Goal: Transaction & Acquisition: Purchase product/service

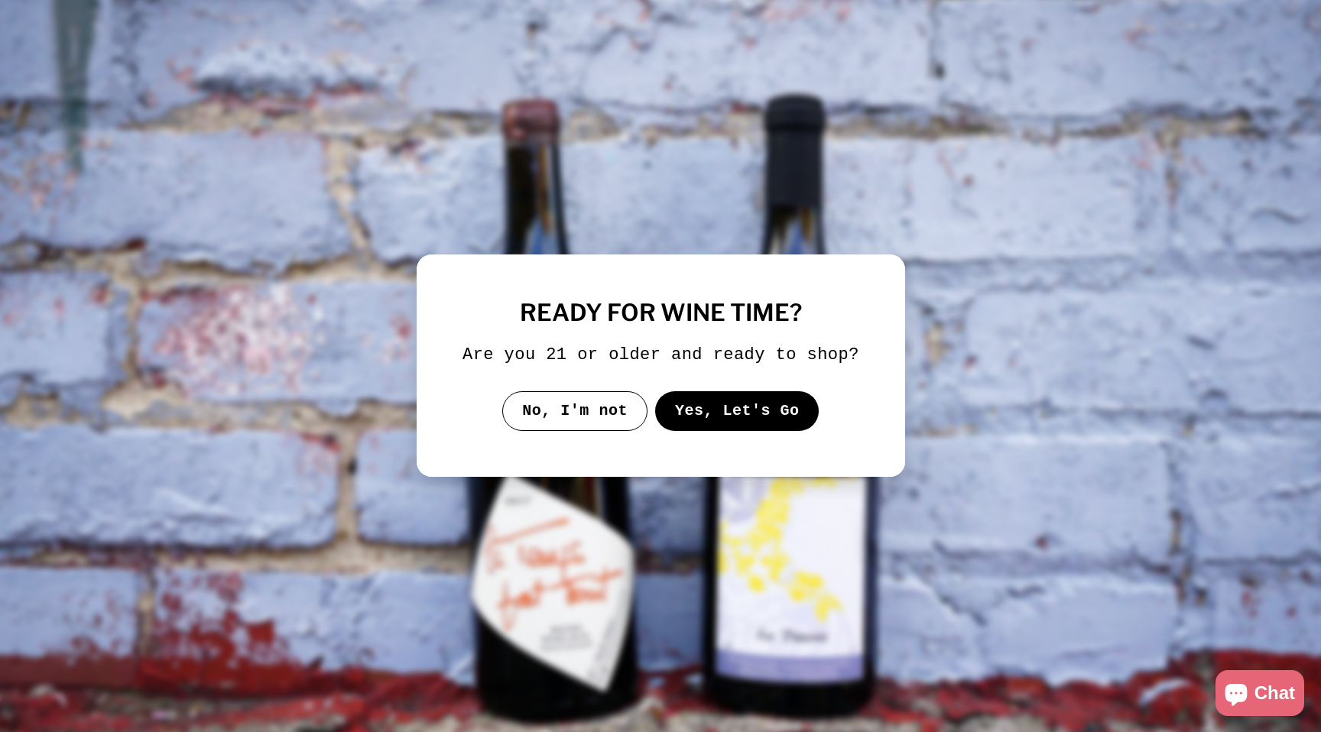
click at [718, 418] on button "Yes, Let's Go" at bounding box center [736, 411] width 164 height 40
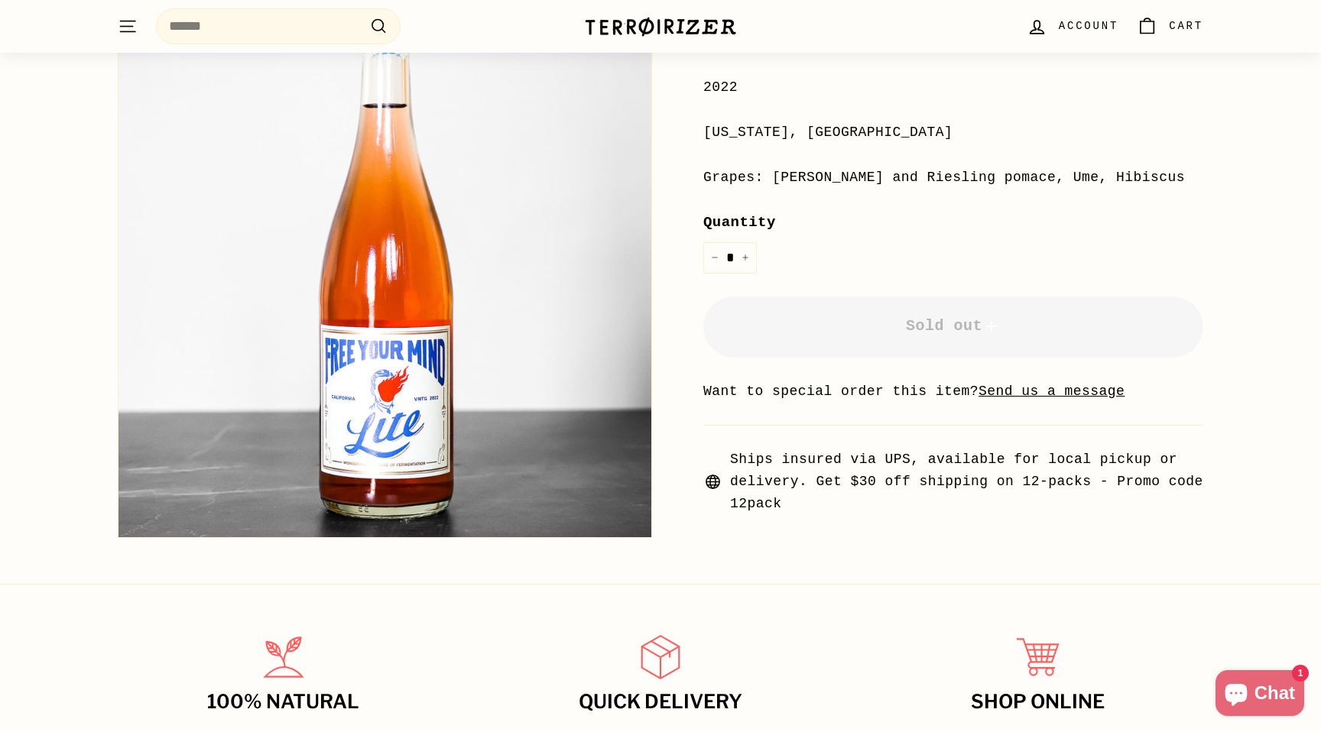
scroll to position [304, 0]
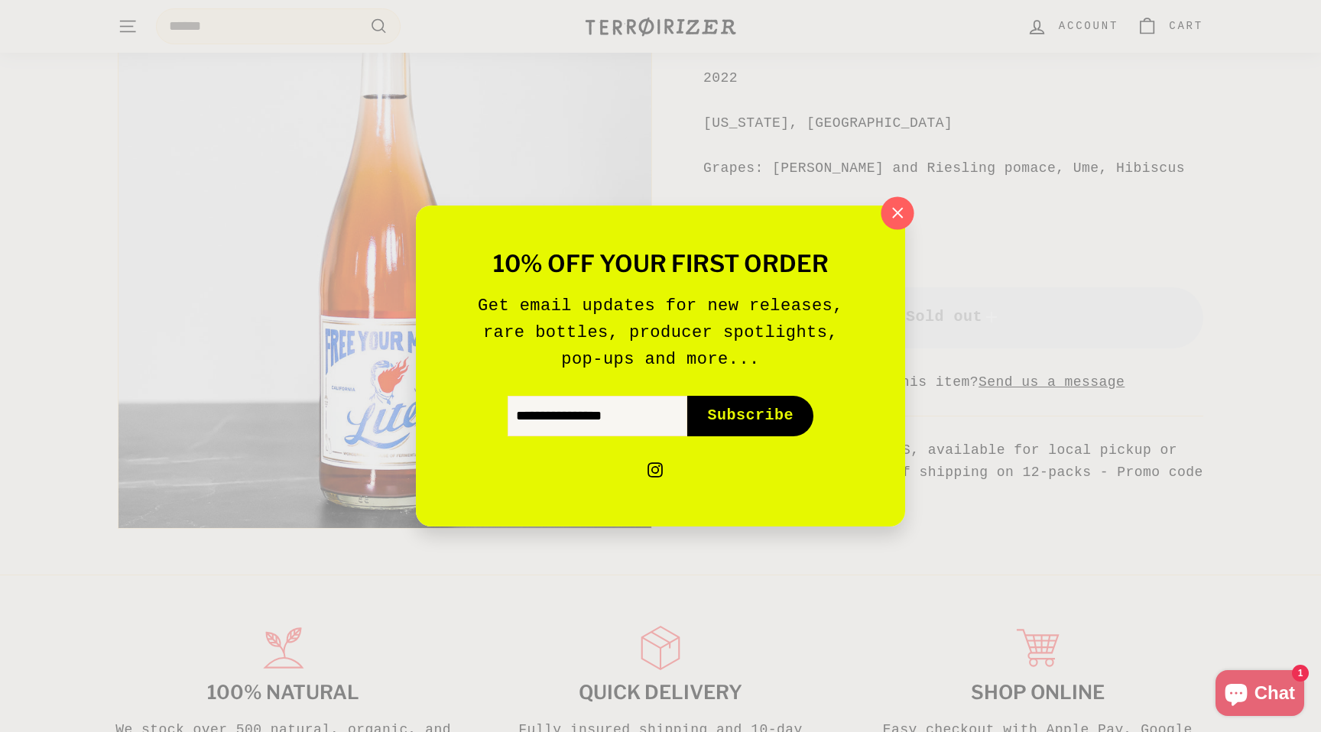
click at [897, 217] on icon "button" at bounding box center [897, 213] width 23 height 23
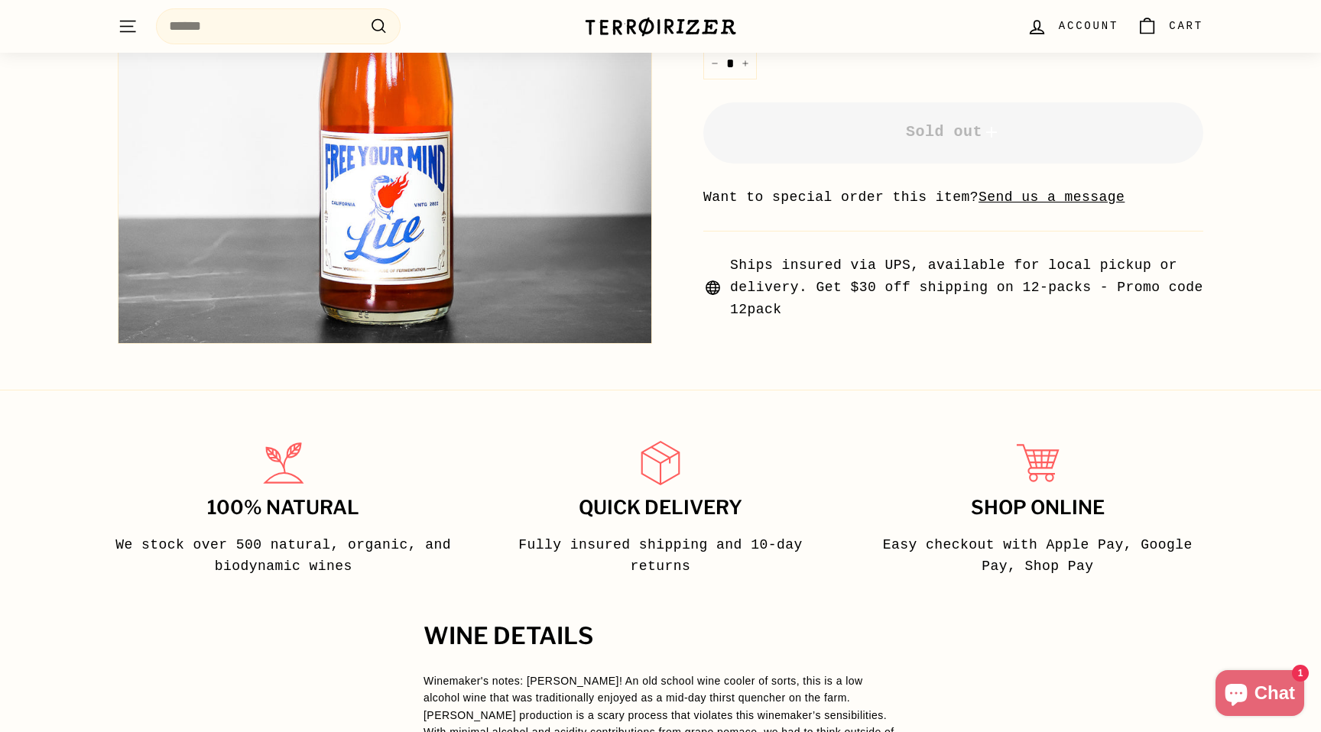
scroll to position [491, 0]
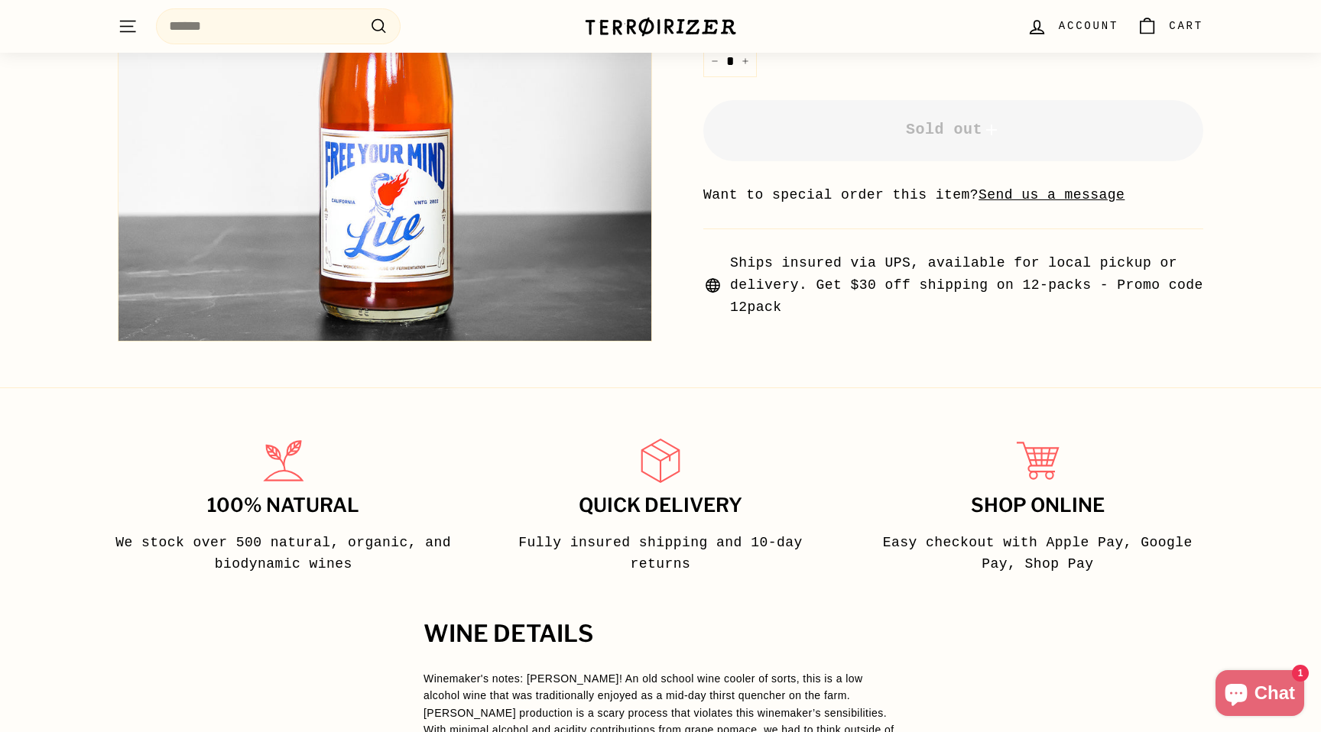
click at [676, 28] on img at bounding box center [660, 26] width 153 height 21
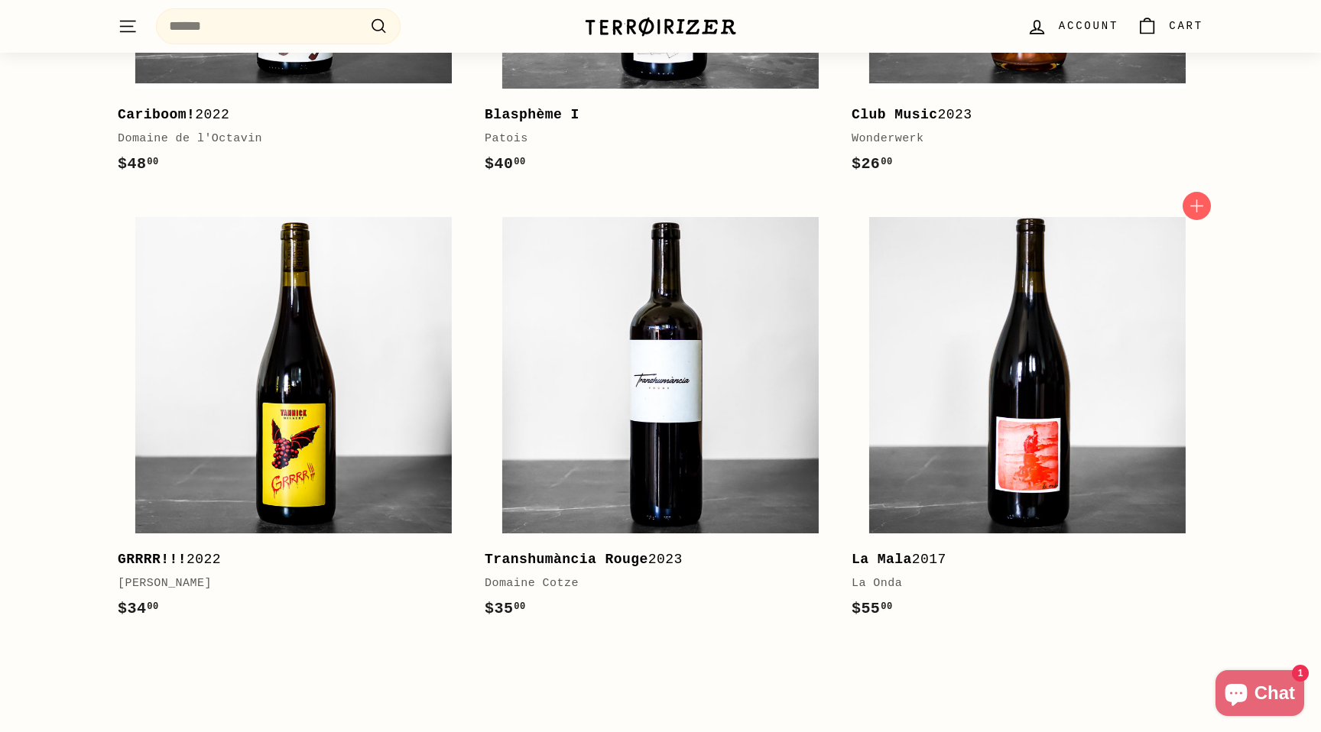
scroll to position [1919, 0]
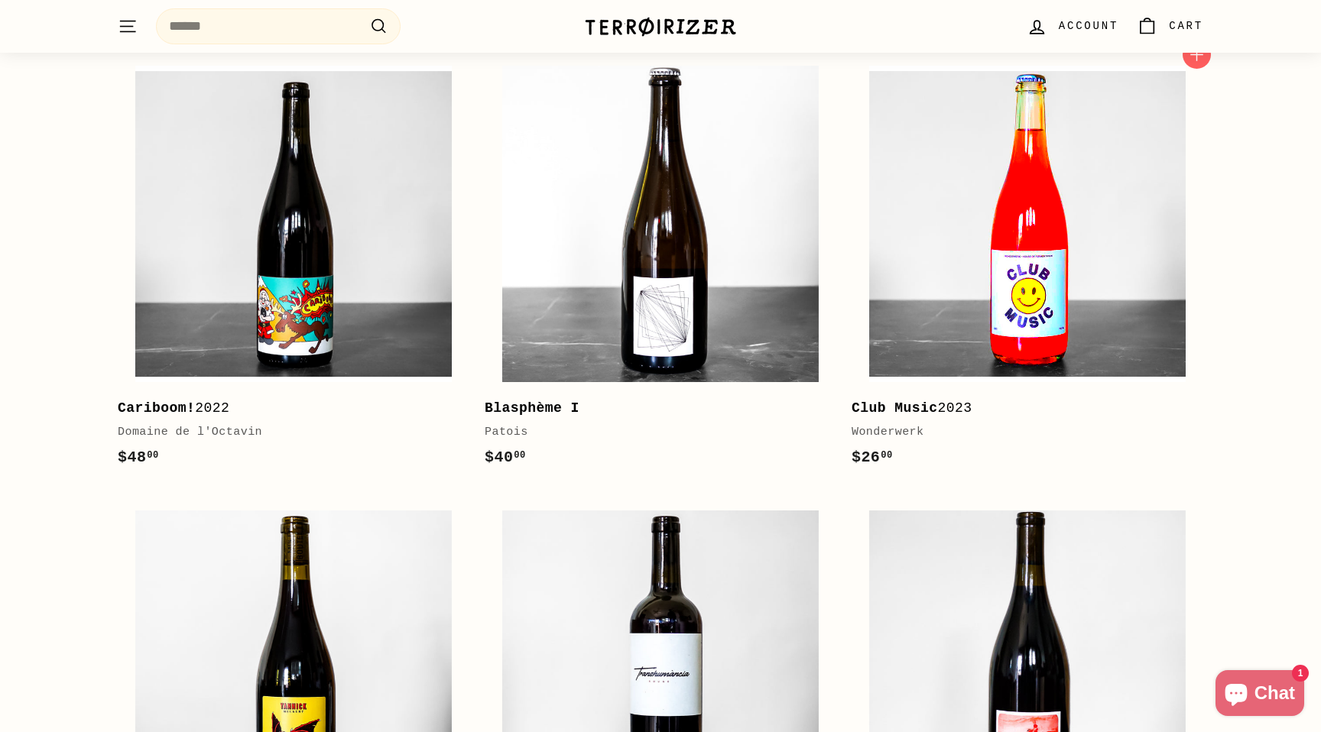
click at [1072, 254] on img at bounding box center [1027, 224] width 316 height 316
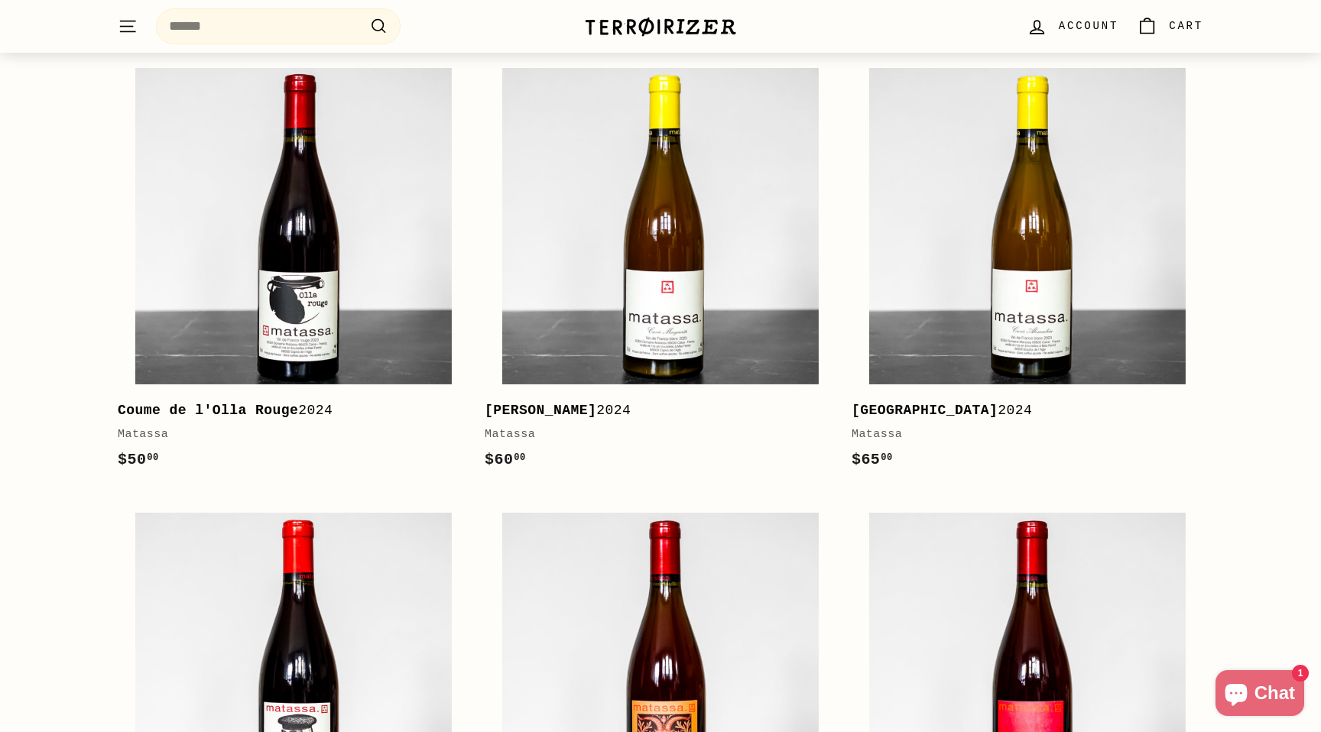
scroll to position [1211, 0]
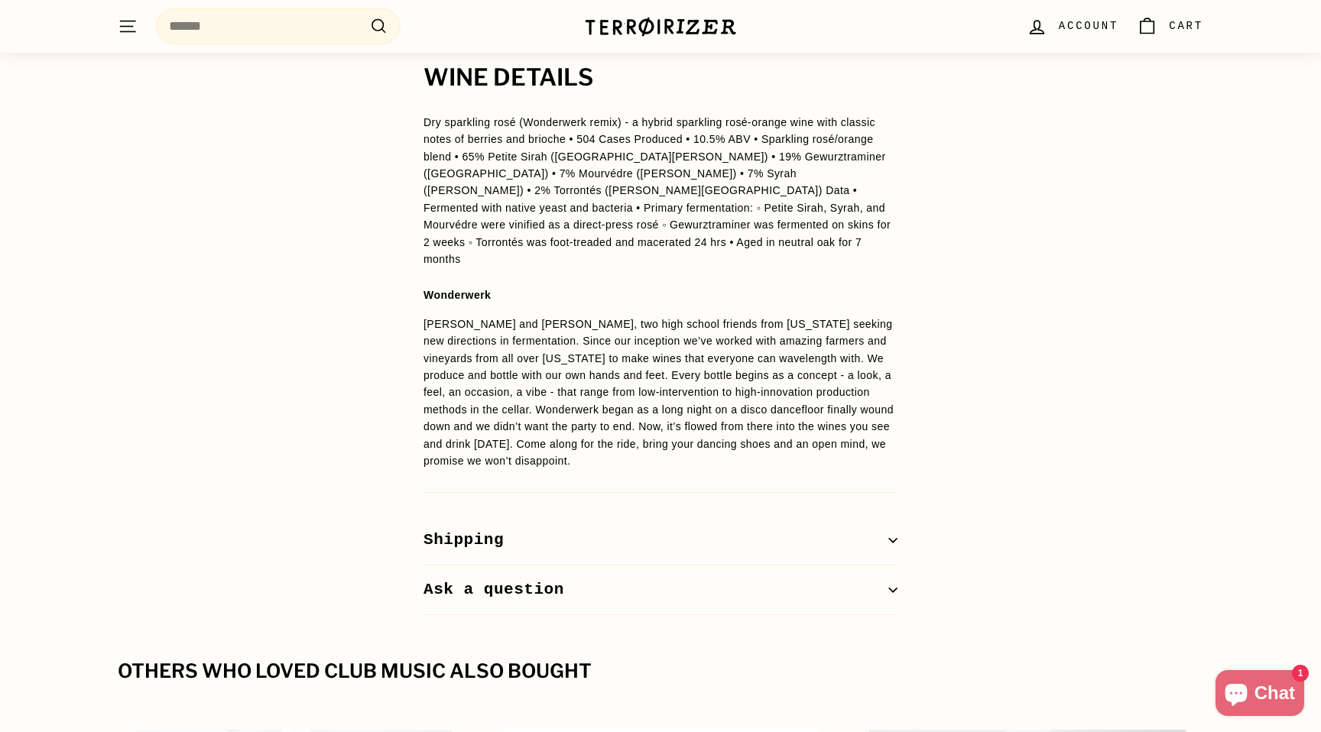
scroll to position [1191, 0]
